Goal: Information Seeking & Learning: Understand process/instructions

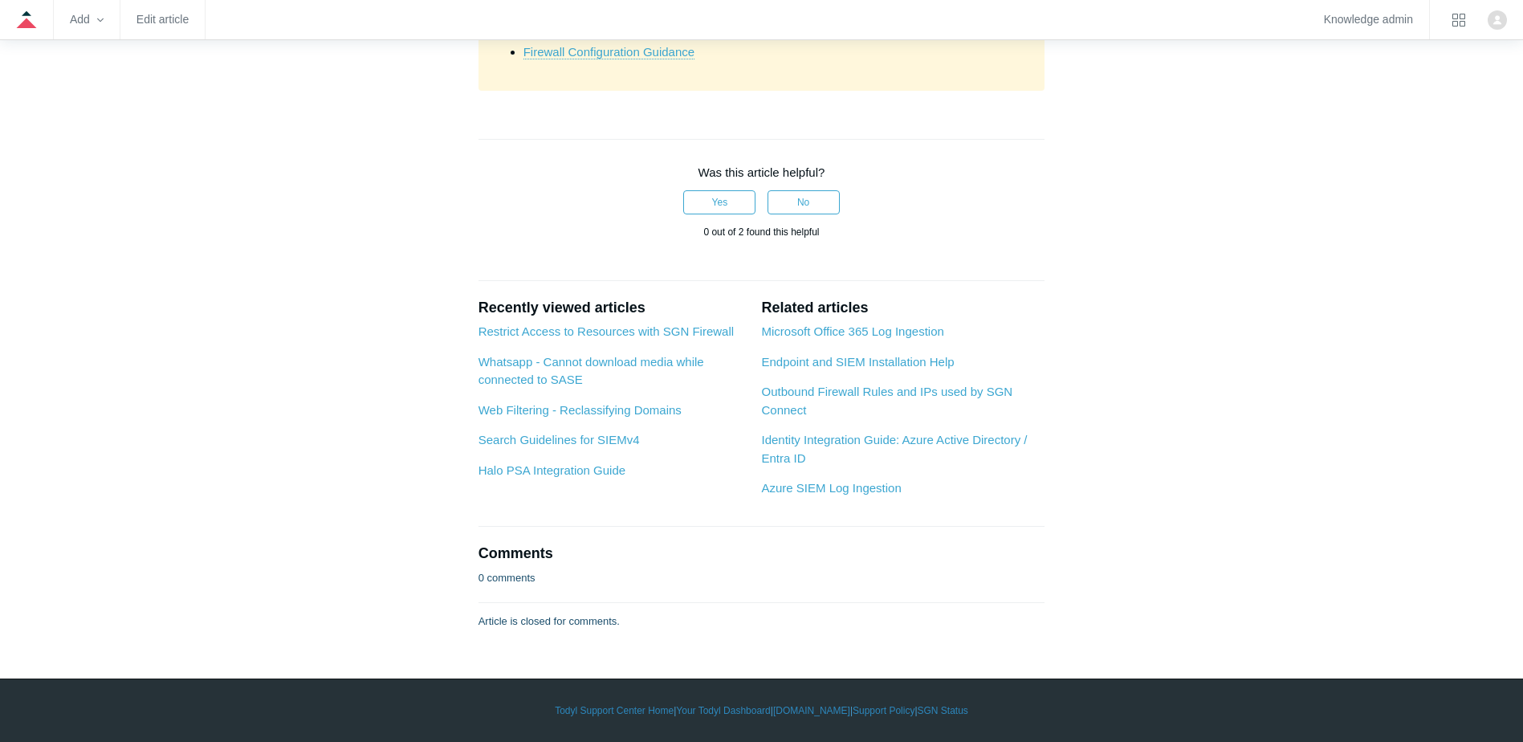
scroll to position [6183, 0]
drag, startPoint x: 519, startPoint y: 406, endPoint x: 686, endPoint y: 454, distance: 173.8
drag, startPoint x: 495, startPoint y: 182, endPoint x: 848, endPoint y: 271, distance: 364.2
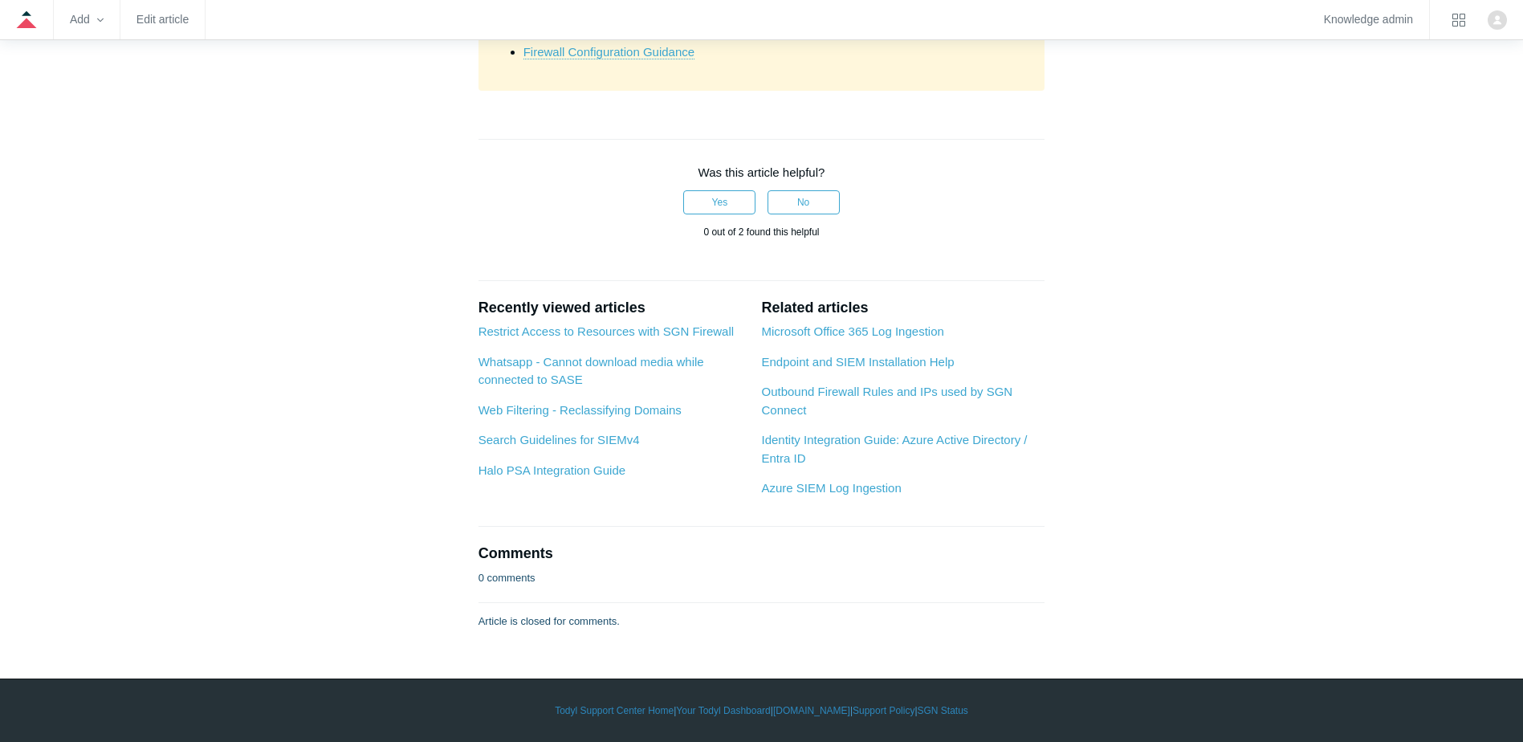
drag, startPoint x: 848, startPoint y: 271, endPoint x: 638, endPoint y: 271, distance: 210.4
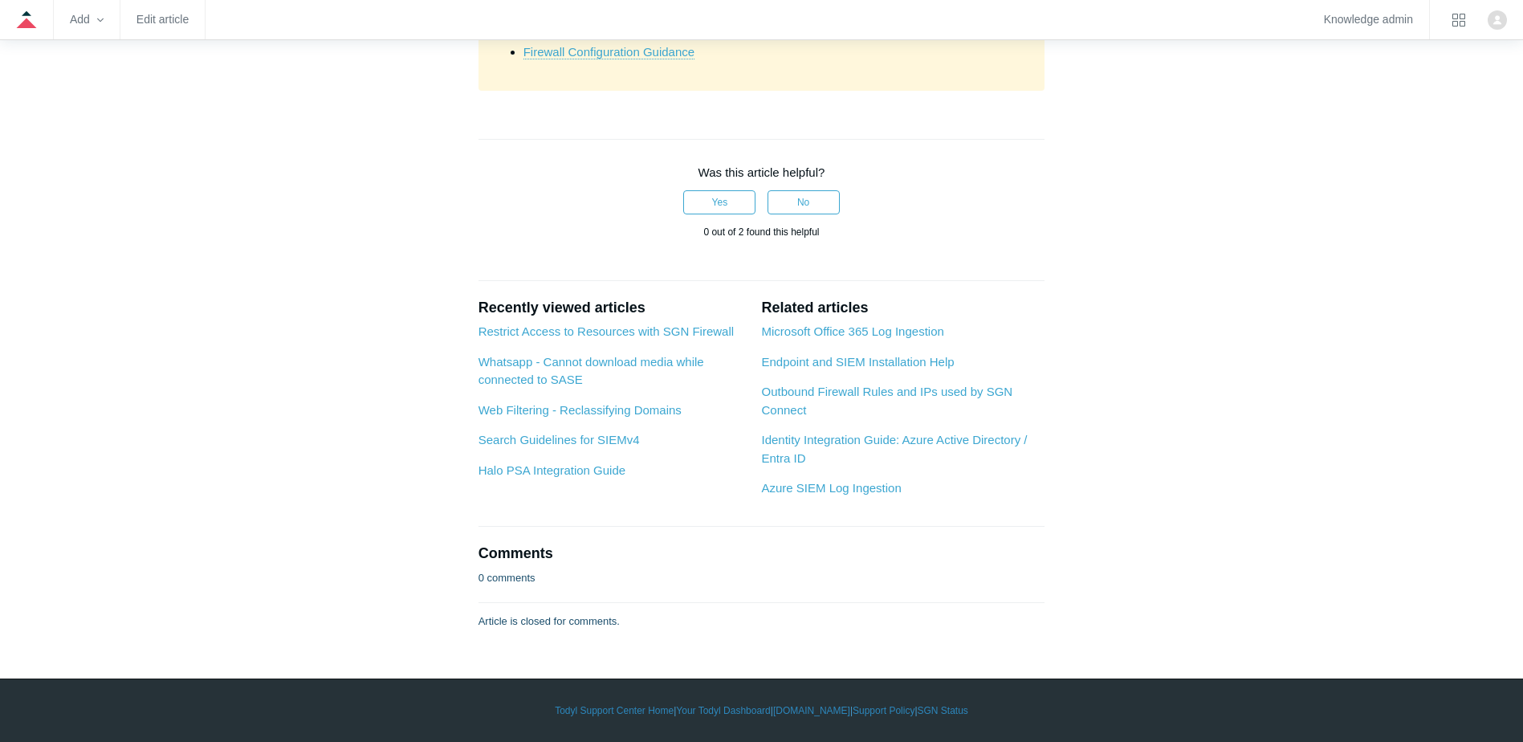
drag, startPoint x: 524, startPoint y: 238, endPoint x: 854, endPoint y: 267, distance: 330.5
drag, startPoint x: 479, startPoint y: 257, endPoint x: 986, endPoint y: 357, distance: 516.4
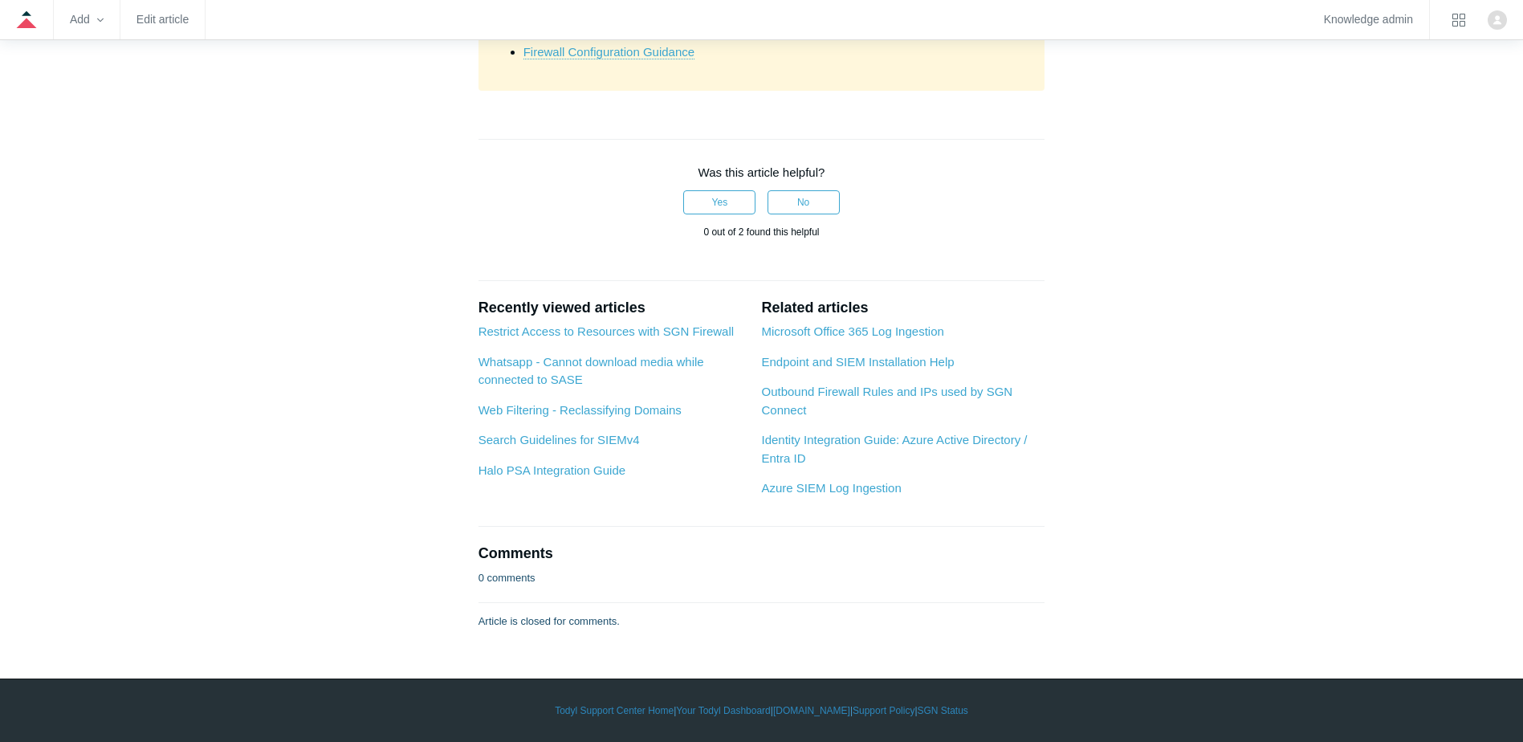
drag, startPoint x: 986, startPoint y: 357, endPoint x: 748, endPoint y: 362, distance: 238.6
drag, startPoint x: 596, startPoint y: 444, endPoint x: 906, endPoint y: 467, distance: 310.8
drag, startPoint x: 906, startPoint y: 467, endPoint x: 891, endPoint y: 463, distance: 15.0
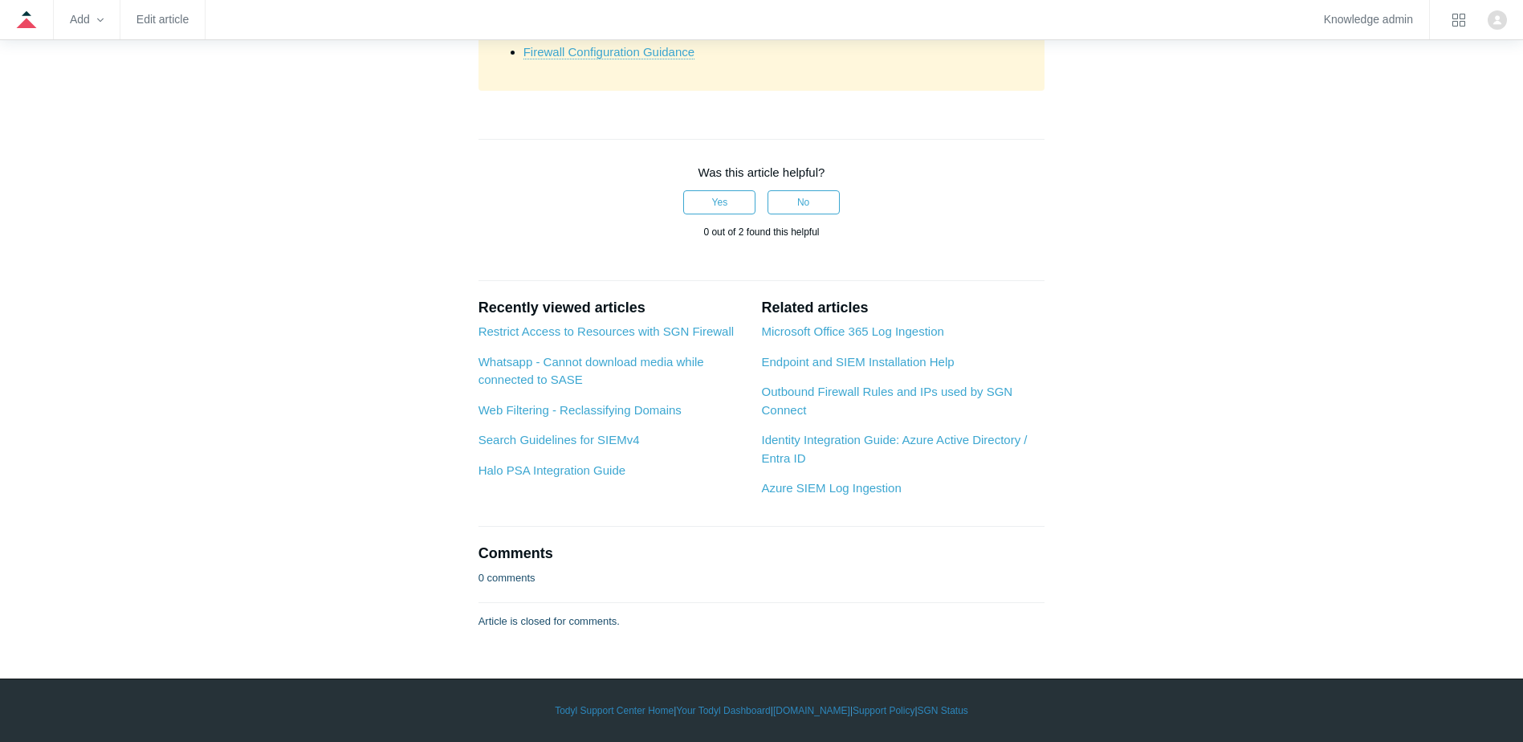
drag, startPoint x: 810, startPoint y: 431, endPoint x: 881, endPoint y: 451, distance: 73.5
drag, startPoint x: 881, startPoint y: 451, endPoint x: 740, endPoint y: 433, distance: 142.5
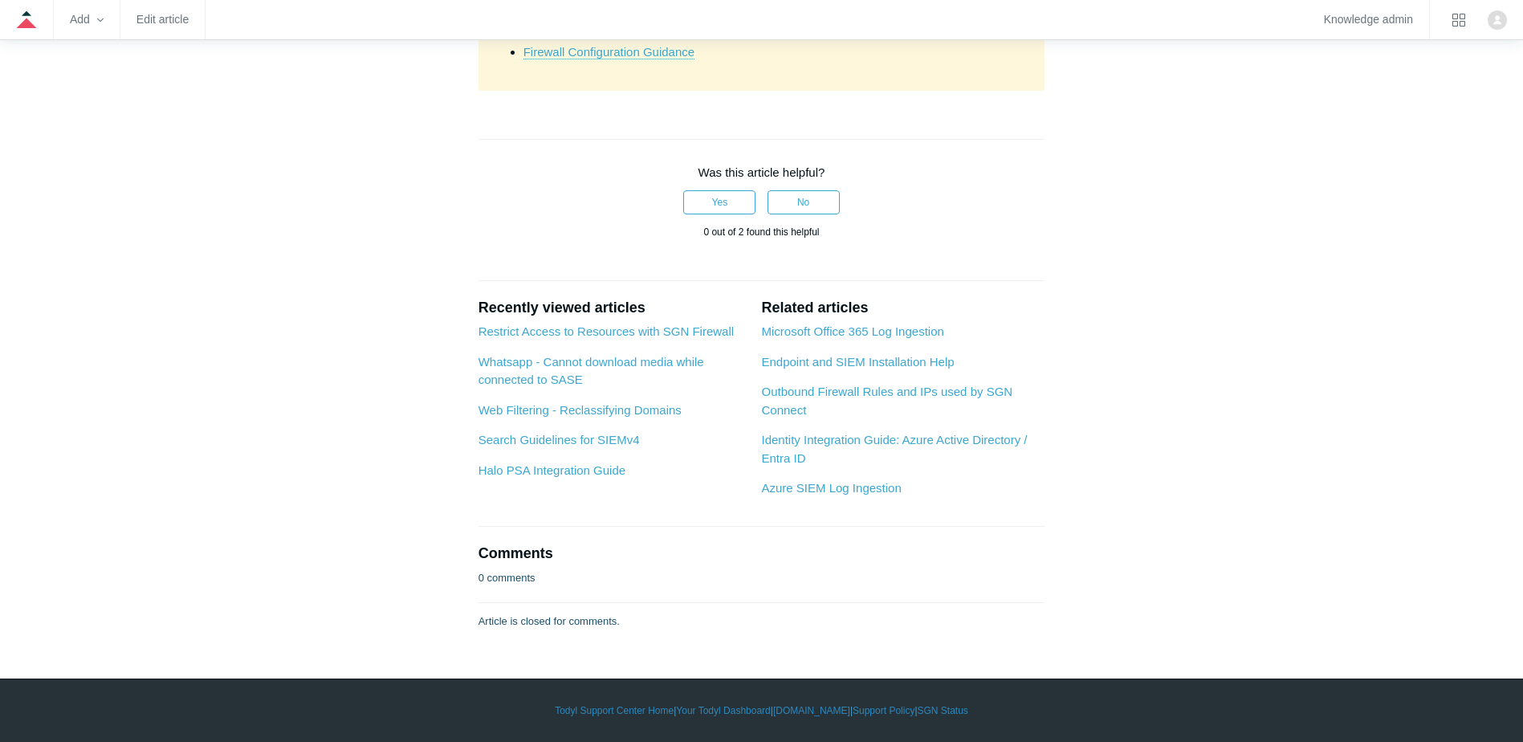
scroll to position [8030, 0]
drag, startPoint x: 540, startPoint y: 413, endPoint x: 753, endPoint y: 430, distance: 213.5
drag, startPoint x: 560, startPoint y: 516, endPoint x: 963, endPoint y: 546, distance: 404.2
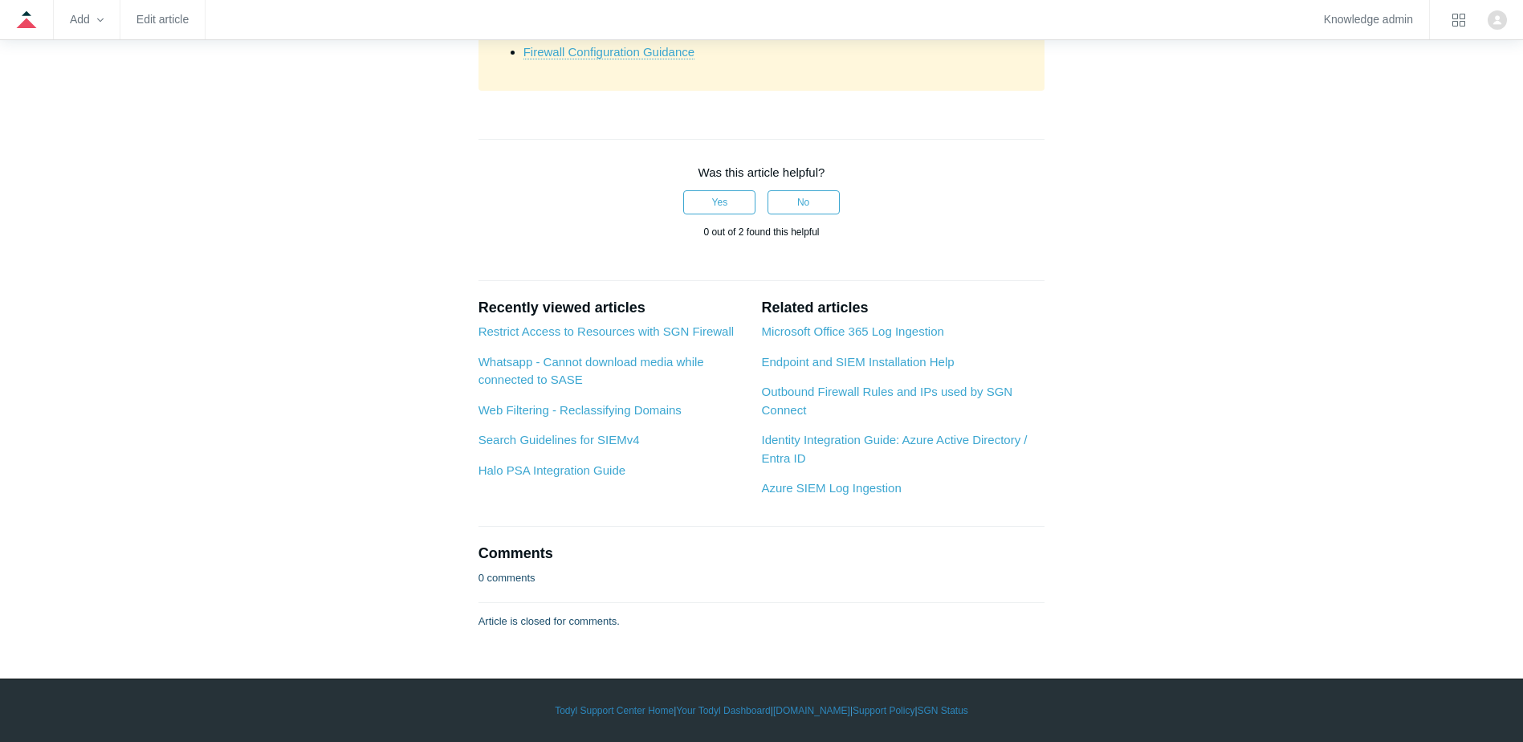
drag, startPoint x: 666, startPoint y: 433, endPoint x: 740, endPoint y: 490, distance: 92.7
